Goal: Navigation & Orientation: Understand site structure

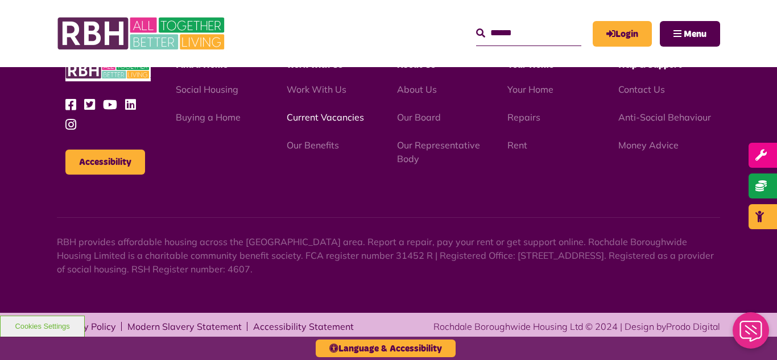
scroll to position [1081, 0]
click at [312, 117] on link "Current Vacancies" at bounding box center [325, 117] width 77 height 11
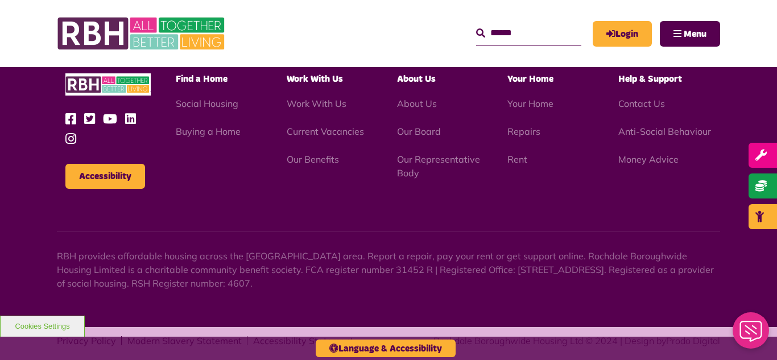
scroll to position [1081, 0]
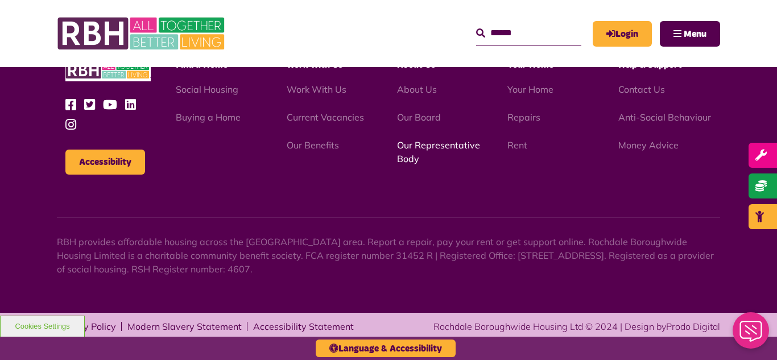
click at [443, 146] on link "Our Representative Body" at bounding box center [438, 151] width 83 height 25
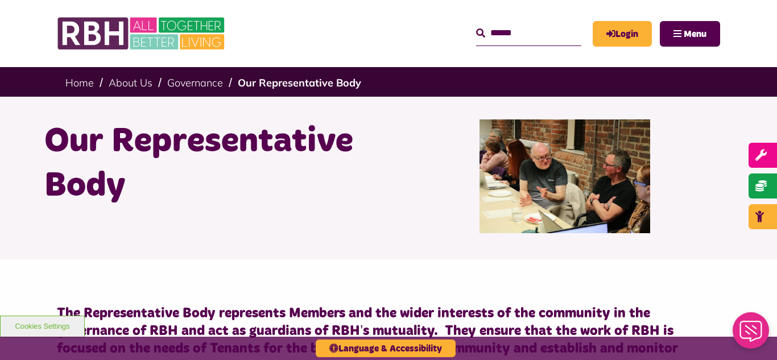
click at [19, 131] on div "Our Representative Body" at bounding box center [388, 178] width 777 height 163
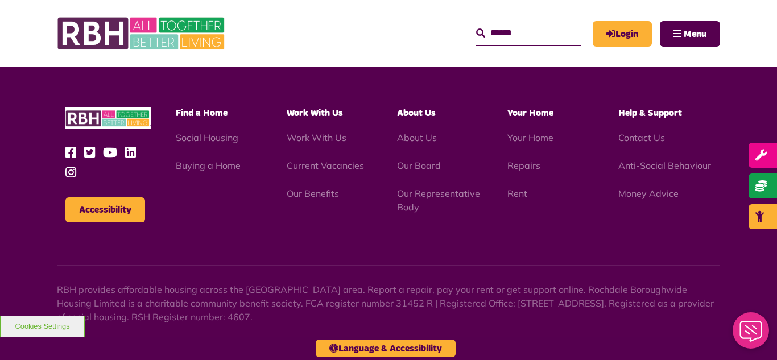
scroll to position [3457, 0]
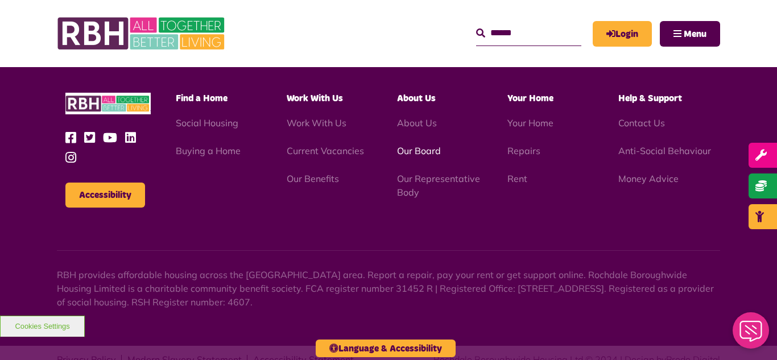
click at [426, 145] on link "Our Board" at bounding box center [419, 150] width 44 height 11
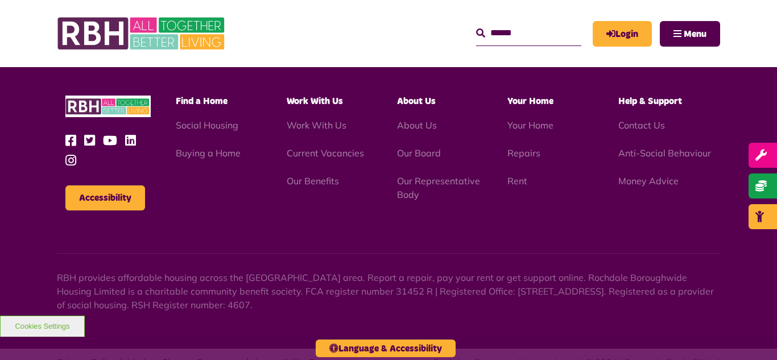
scroll to position [2988, 0]
click at [432, 175] on link "Our Representative Body" at bounding box center [438, 187] width 83 height 25
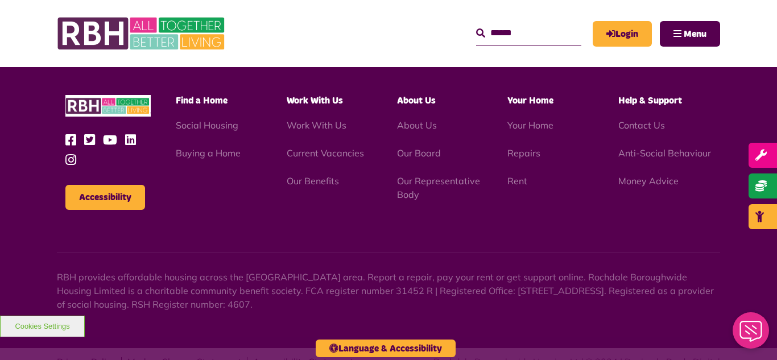
scroll to position [3457, 0]
